Goal: Transaction & Acquisition: Obtain resource

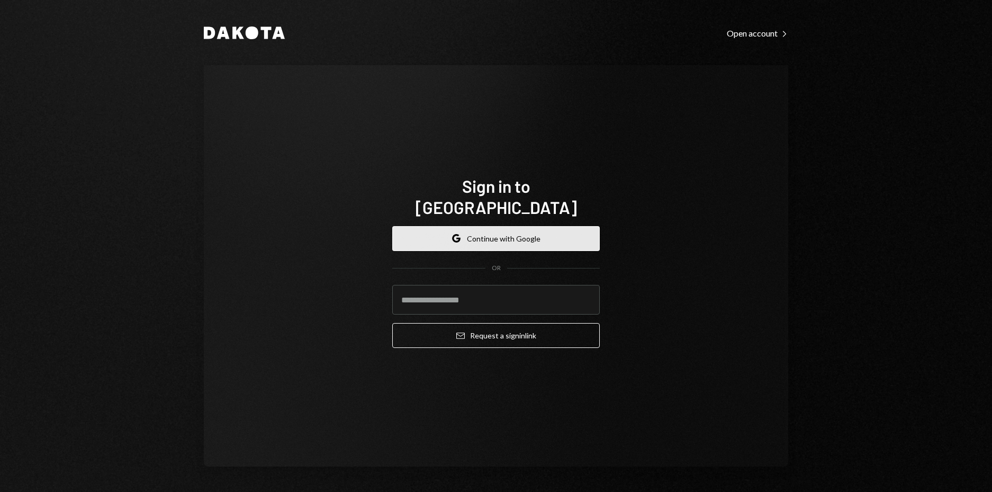
click at [539, 232] on button "Google Continue with Google" at bounding box center [496, 238] width 208 height 25
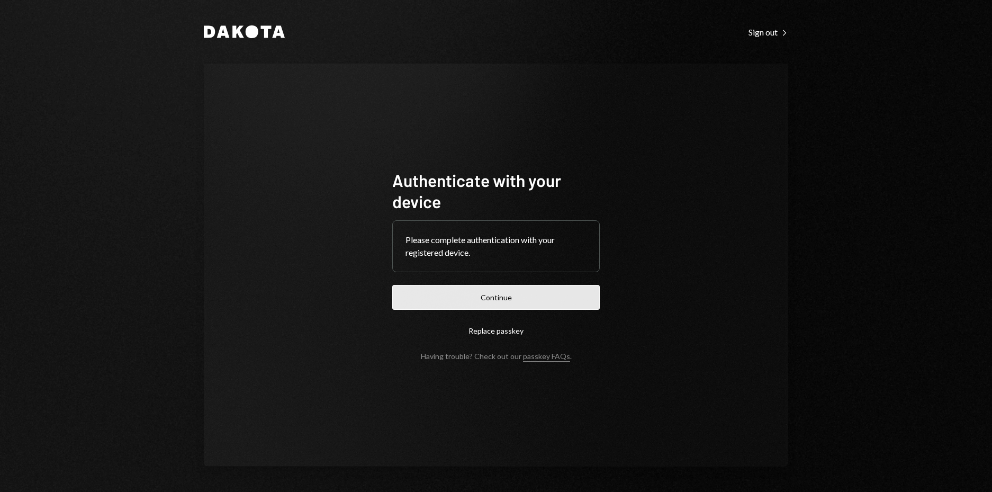
click at [528, 291] on button "Continue" at bounding box center [496, 297] width 208 height 25
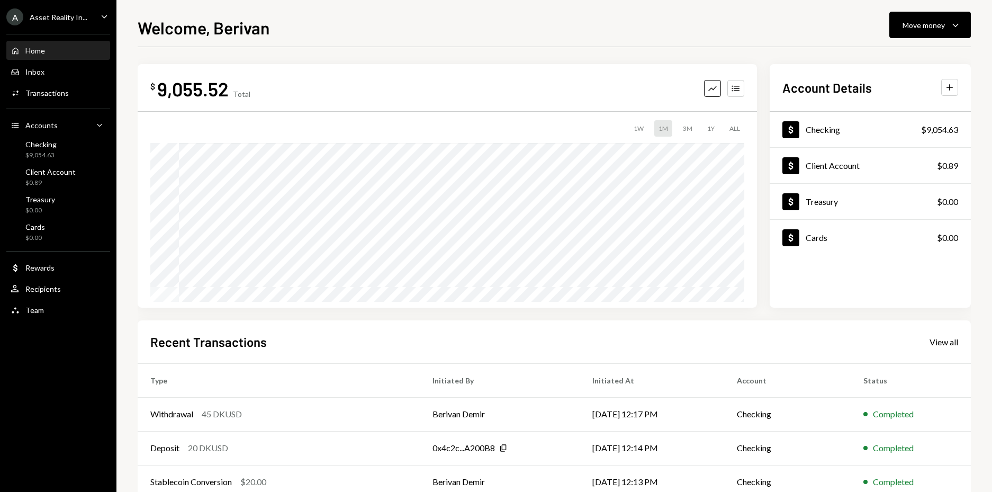
click at [104, 15] on icon "Caret Down" at bounding box center [104, 17] width 12 height 12
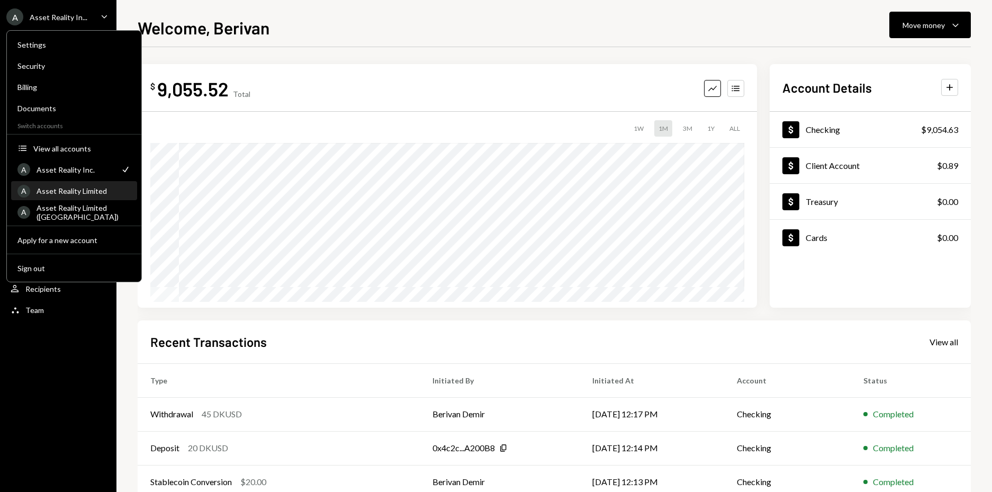
click at [96, 195] on div "Asset Reality Limited" at bounding box center [84, 190] width 94 height 9
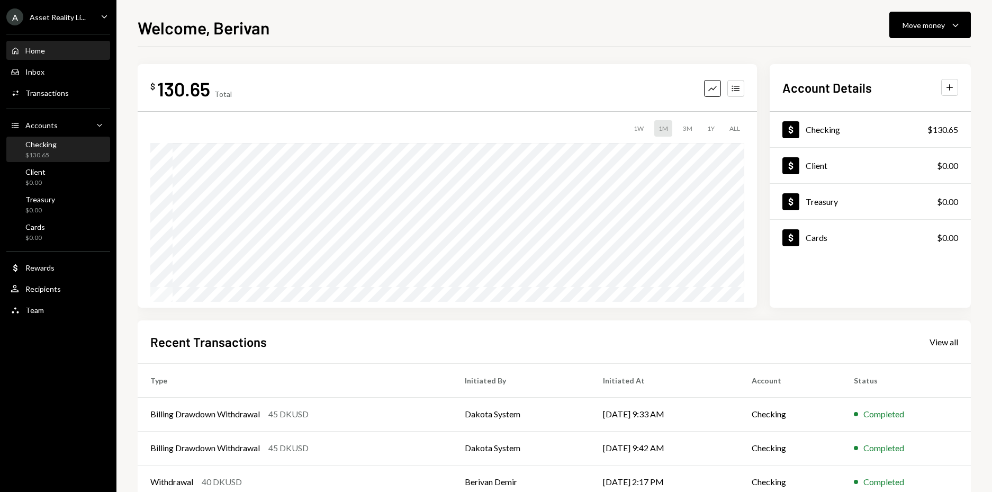
click at [50, 154] on div "$130.65" at bounding box center [40, 155] width 31 height 9
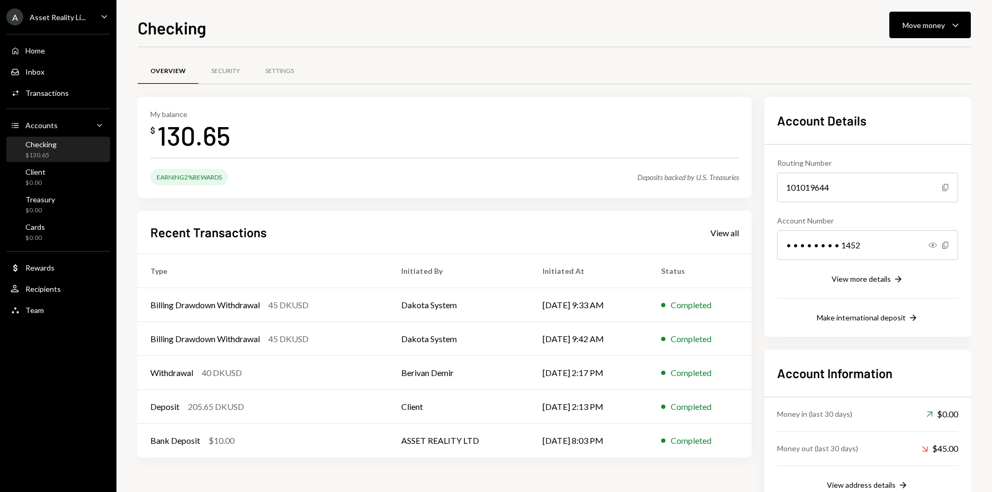
click at [104, 15] on icon "Caret Down" at bounding box center [104, 17] width 12 height 12
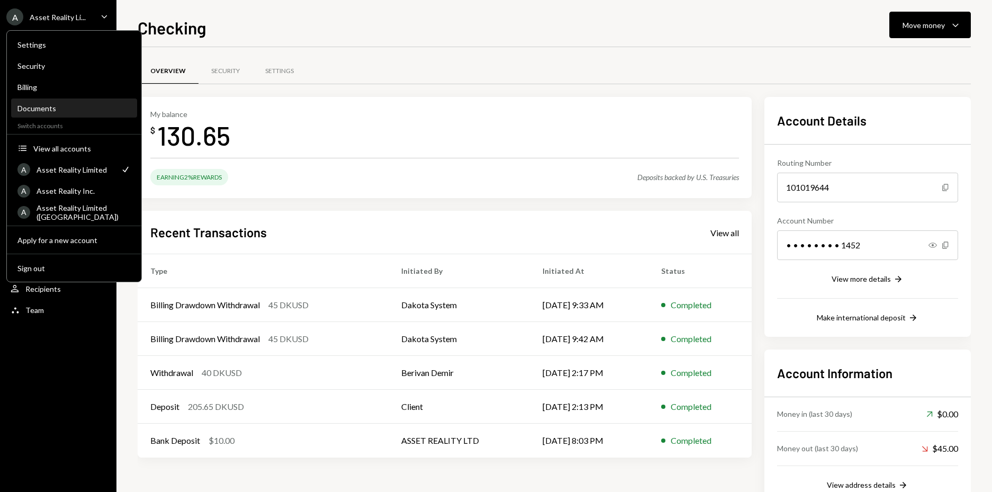
click at [48, 110] on div "Documents" at bounding box center [73, 108] width 113 height 9
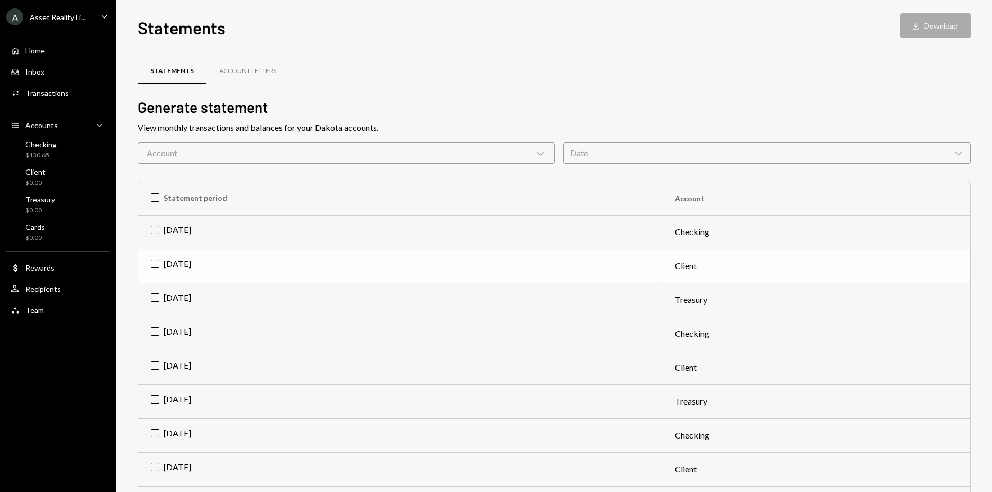
drag, startPoint x: 155, startPoint y: 230, endPoint x: 156, endPoint y: 259, distance: 28.6
click at [155, 230] on td "[DATE]" at bounding box center [400, 232] width 524 height 34
click at [154, 332] on td "[DATE]" at bounding box center [400, 334] width 524 height 34
click at [156, 435] on td "[DATE]" at bounding box center [400, 435] width 524 height 34
click at [935, 26] on button "Download Download (3)" at bounding box center [931, 25] width 80 height 25
